Goal: Task Accomplishment & Management: Manage account settings

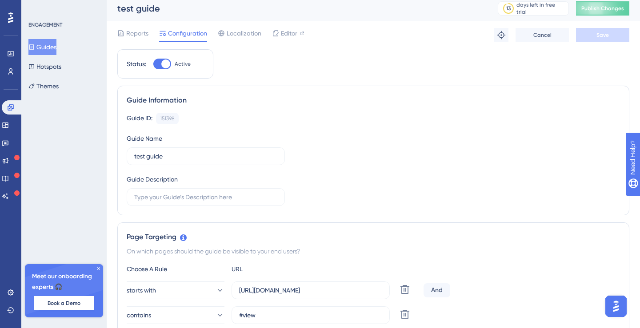
scroll to position [3, 0]
click at [609, 10] on span "Publish Changes" at bounding box center [602, 9] width 43 height 7
click at [50, 45] on button "Guides" at bounding box center [42, 47] width 28 height 16
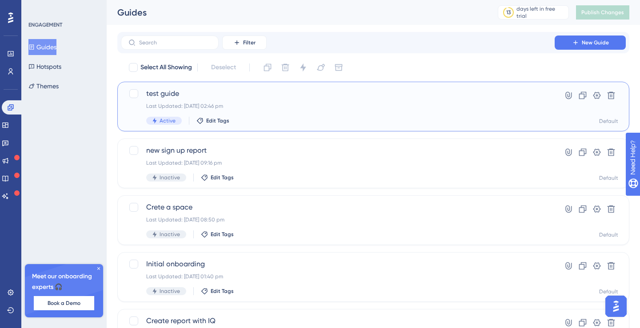
click at [316, 109] on div "Last Updated: [DATE] 02:46 pm" at bounding box center [337, 106] width 383 height 7
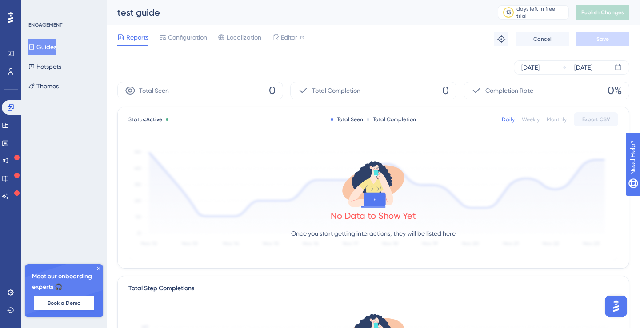
click at [318, 93] on span "Total Completion" at bounding box center [336, 90] width 48 height 11
click at [172, 41] on span "Configuration" at bounding box center [187, 37] width 39 height 11
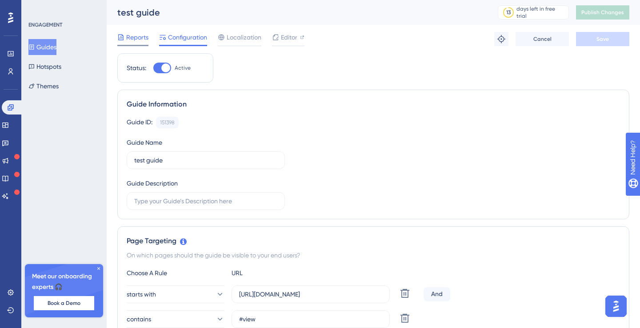
click at [139, 41] on span "Reports" at bounding box center [137, 37] width 22 height 11
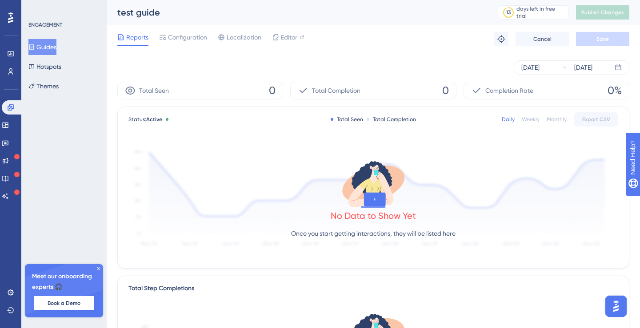
click at [48, 49] on button "Guides" at bounding box center [42, 47] width 28 height 16
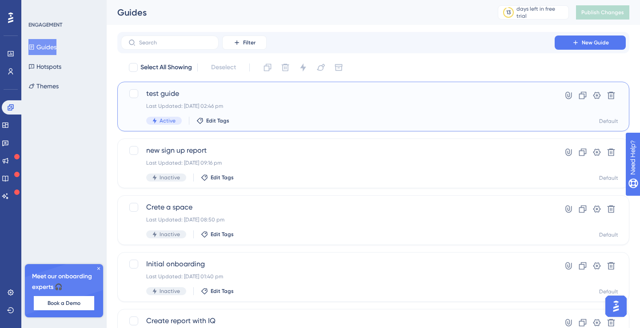
click at [177, 101] on div "test guide Last Updated: [DATE] 02:46 pm Active Edit Tags" at bounding box center [337, 106] width 383 height 36
